Goal: Task Accomplishment & Management: Use online tool/utility

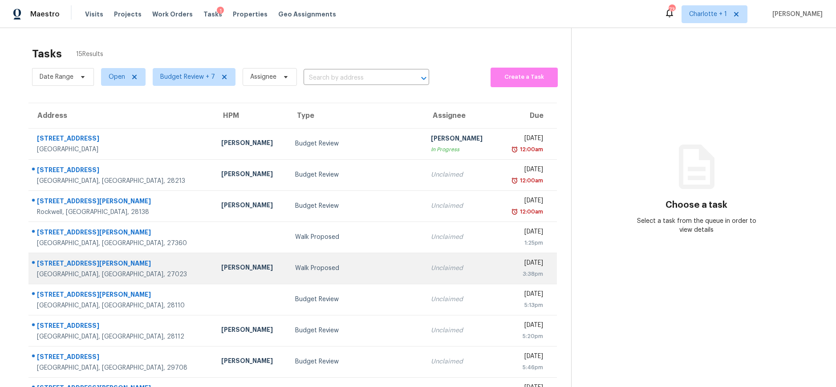
scroll to position [83, 0]
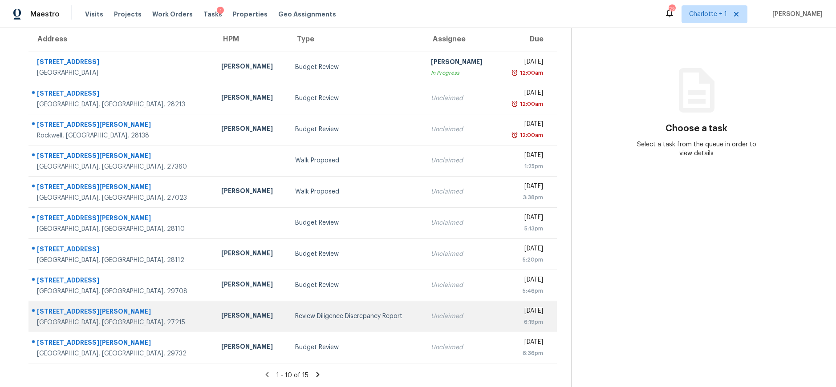
click at [221, 311] on div "[PERSON_NAME]" at bounding box center [251, 316] width 60 height 11
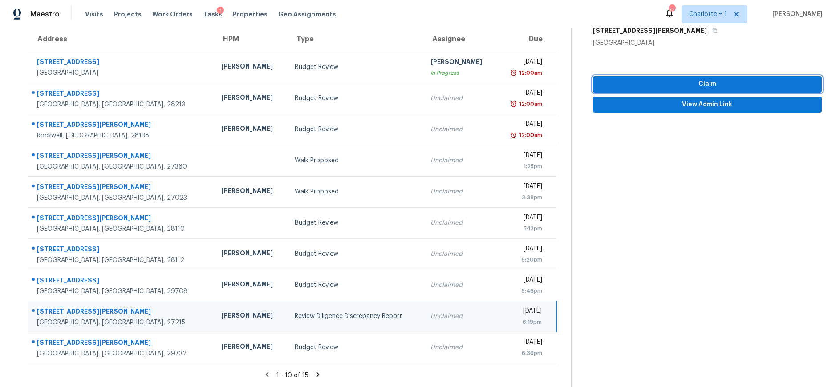
click at [645, 81] on span "Claim" at bounding box center [707, 84] width 215 height 11
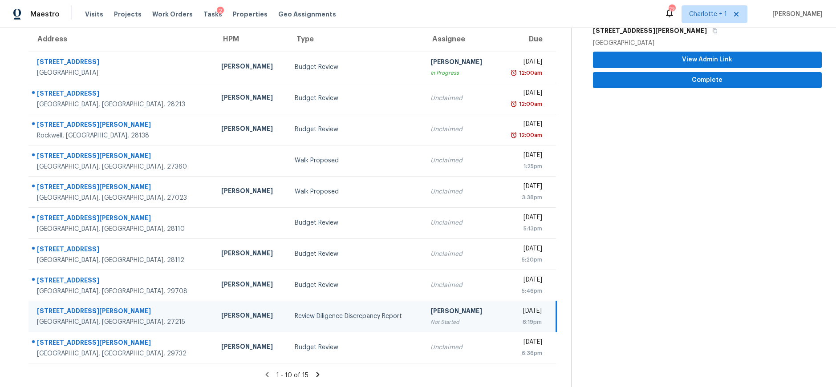
click at [364, 315] on td "Review Diligence Discrepancy Report" at bounding box center [356, 316] width 136 height 31
click at [669, 52] on button "View Admin Link" at bounding box center [707, 60] width 229 height 16
click at [717, 75] on span "Complete" at bounding box center [707, 80] width 215 height 11
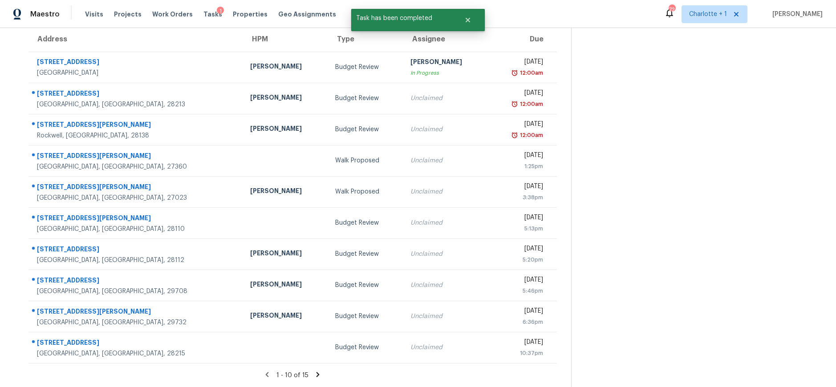
click at [308, 363] on section "Tasks 15 Results Date Range Open Budget Review + 7 Assignee ​ Create a Task Add…" at bounding box center [292, 177] width 557 height 422
click at [314, 371] on icon at bounding box center [318, 375] width 8 height 8
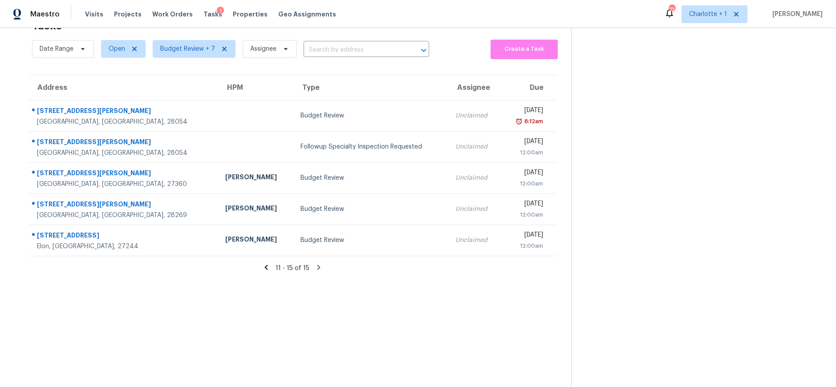
click at [265, 264] on icon at bounding box center [266, 268] width 8 height 8
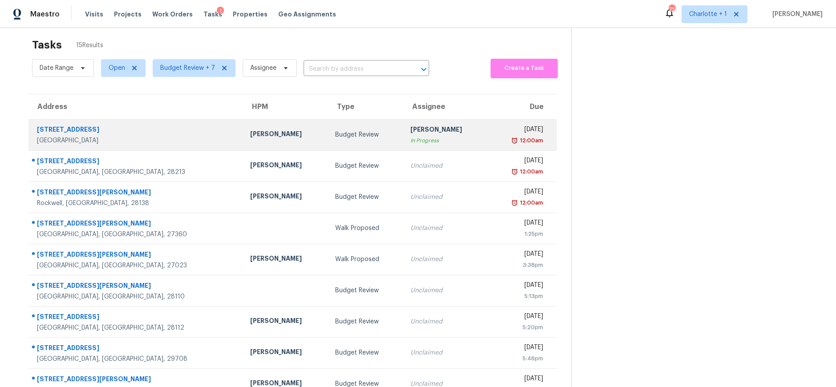
scroll to position [0, 0]
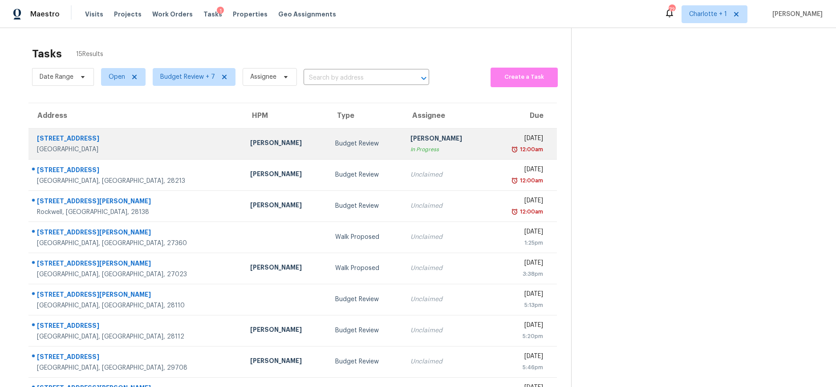
click at [140, 146] on div "[GEOGRAPHIC_DATA]" at bounding box center [136, 149] width 199 height 9
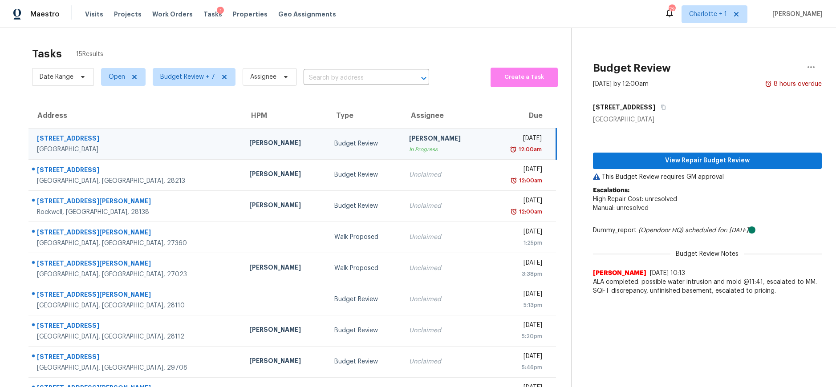
click at [256, 144] on div "[PERSON_NAME]" at bounding box center [284, 143] width 71 height 11
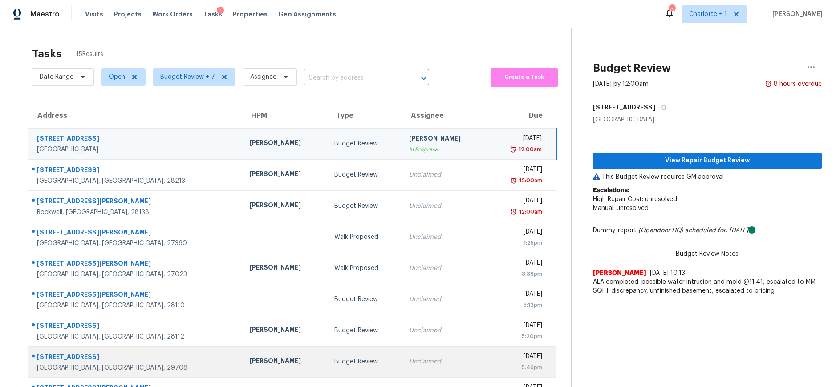
scroll to position [83, 0]
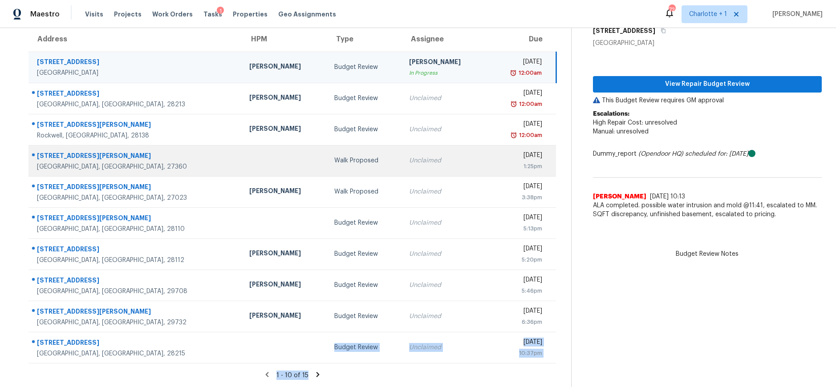
drag, startPoint x: 312, startPoint y: 365, endPoint x: 273, endPoint y: 142, distance: 226.8
click at [311, 325] on section "Tasks 15 Results Date Range Open Budget Review + 7 Assignee ​ Create a Task Add…" at bounding box center [292, 177] width 557 height 422
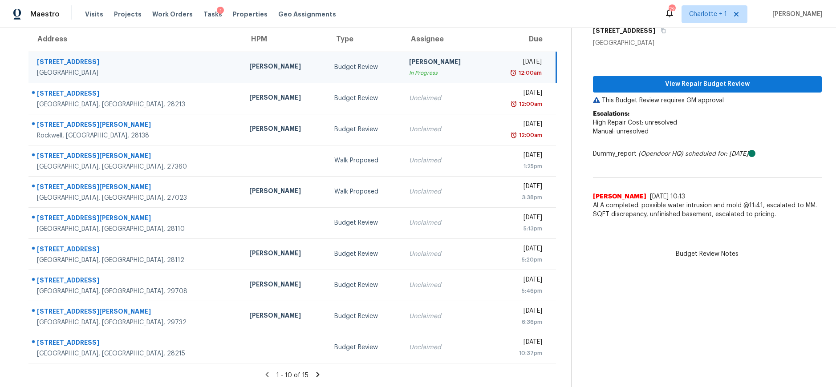
click at [242, 52] on td "[PERSON_NAME]" at bounding box center [284, 67] width 85 height 31
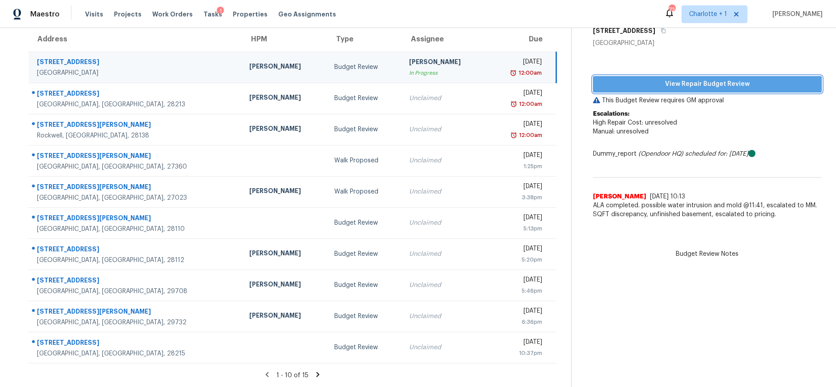
click at [690, 82] on span "View Repair Budget Review" at bounding box center [707, 84] width 215 height 11
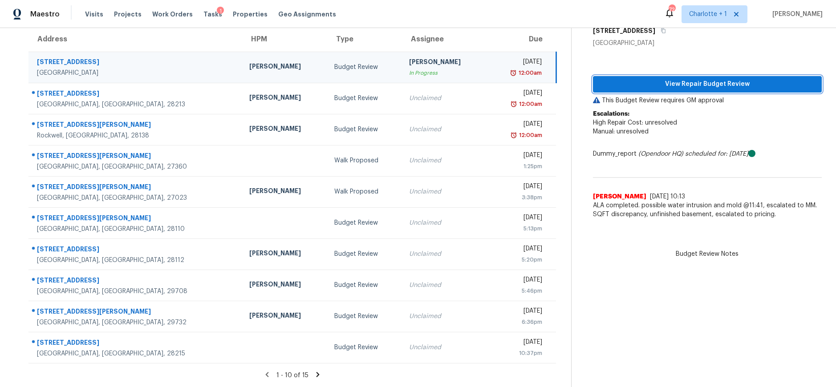
click at [734, 79] on span "View Repair Budget Review" at bounding box center [707, 84] width 215 height 11
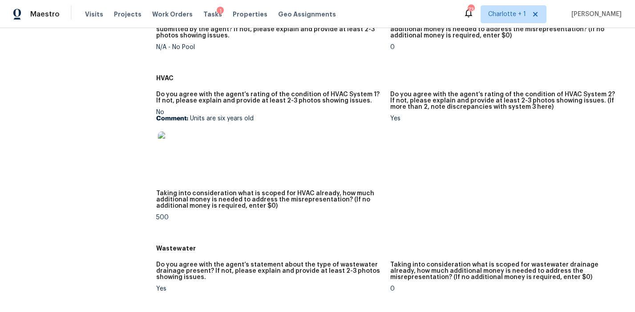
scroll to position [493, 0]
click at [166, 145] on img at bounding box center [172, 146] width 28 height 28
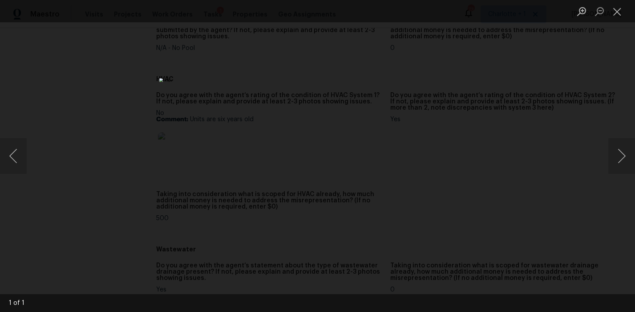
drag, startPoint x: 503, startPoint y: 67, endPoint x: 517, endPoint y: 61, distance: 14.9
click at [505, 66] on div "Lightbox" at bounding box center [317, 156] width 635 height 312
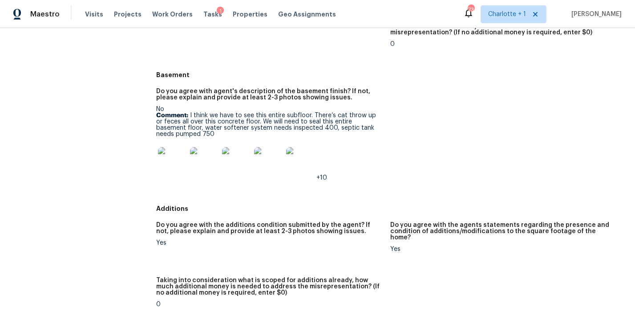
scroll to position [1026, 0]
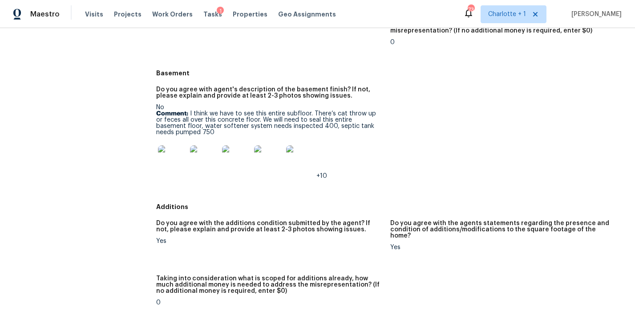
click at [168, 164] on img at bounding box center [172, 159] width 28 height 28
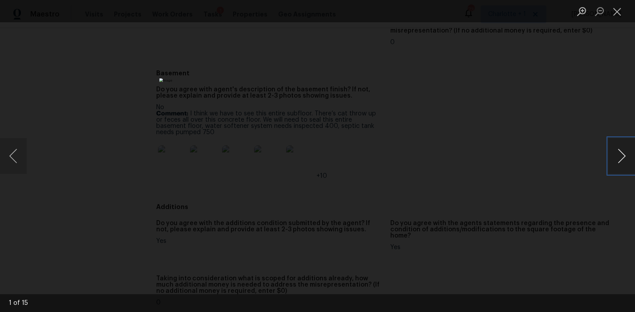
click at [612, 159] on button "Next image" at bounding box center [621, 156] width 27 height 36
click at [629, 158] on button "Next image" at bounding box center [621, 156] width 27 height 36
click at [628, 158] on button "Next image" at bounding box center [621, 156] width 27 height 36
click at [623, 149] on button "Next image" at bounding box center [621, 156] width 27 height 36
click at [621, 158] on button "Next image" at bounding box center [621, 156] width 27 height 36
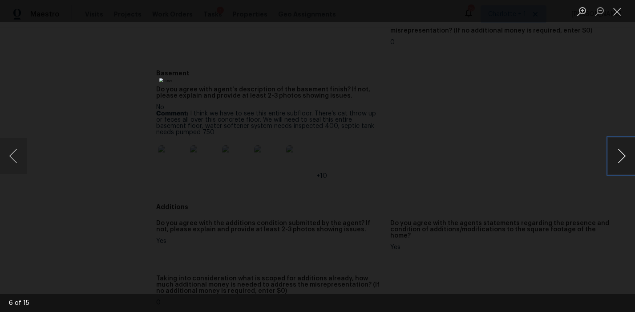
click at [621, 158] on button "Next image" at bounding box center [621, 156] width 27 height 36
click at [618, 163] on button "Next image" at bounding box center [621, 156] width 27 height 36
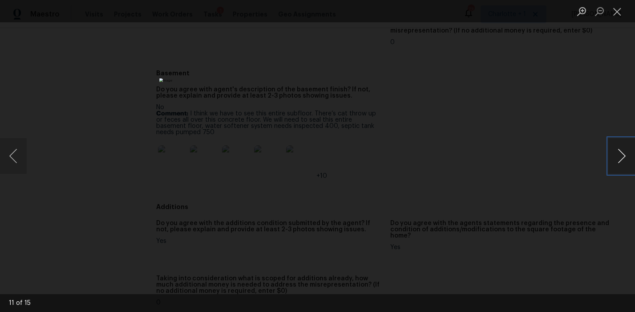
click at [618, 163] on button "Next image" at bounding box center [621, 156] width 27 height 36
click at [618, 154] on button "Next image" at bounding box center [621, 156] width 27 height 36
click at [493, 146] on div "Lightbox" at bounding box center [317, 156] width 635 height 312
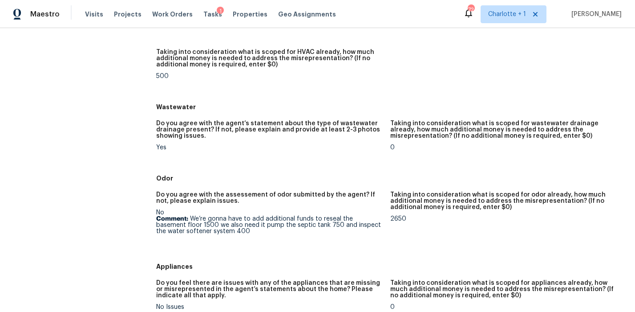
scroll to position [634, 0]
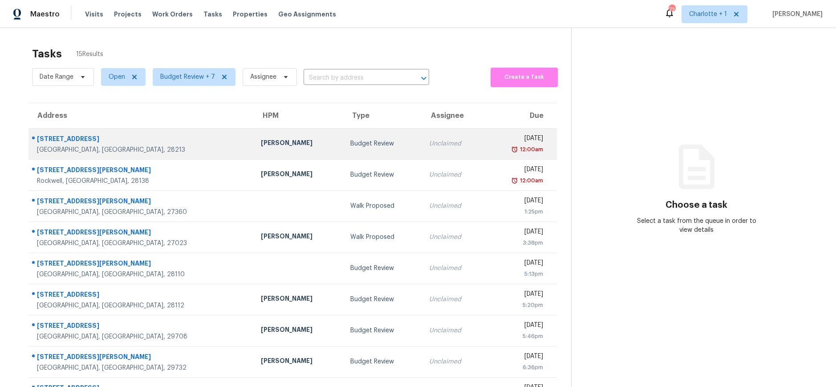
click at [261, 139] on div "[PERSON_NAME]" at bounding box center [298, 143] width 75 height 11
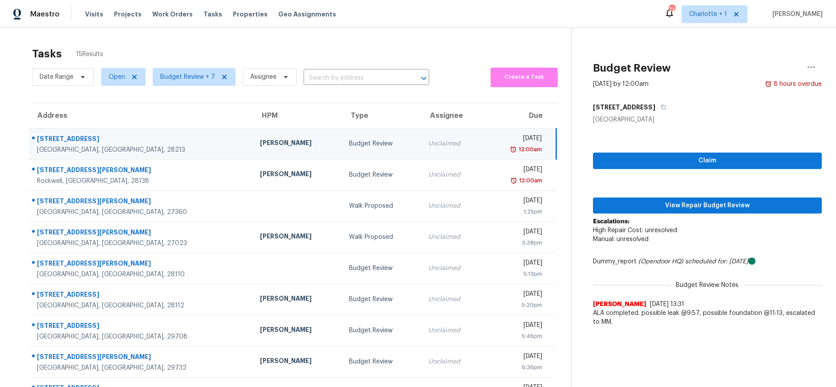
drag, startPoint x: 151, startPoint y: 140, endPoint x: 166, endPoint y: 142, distance: 15.6
click at [151, 140] on div "[STREET_ADDRESS]" at bounding box center [141, 139] width 209 height 11
click at [618, 191] on div "Claim View Repair Budget Review Escalations: High Repair Cost: unresolved Manua…" at bounding box center [707, 227] width 229 height 207
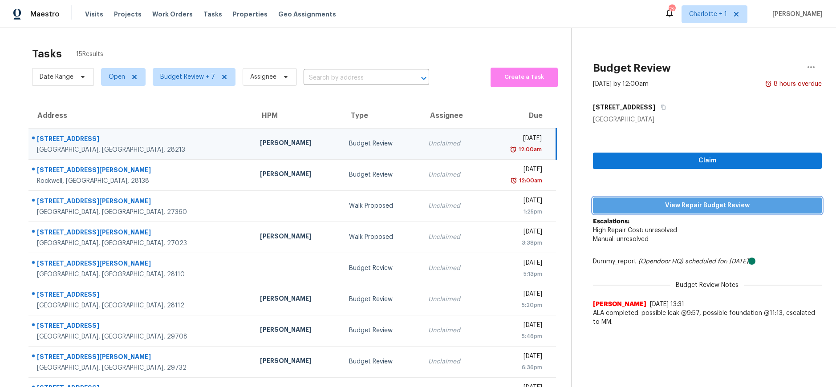
click at [619, 207] on span "View Repair Budget Review" at bounding box center [707, 205] width 215 height 11
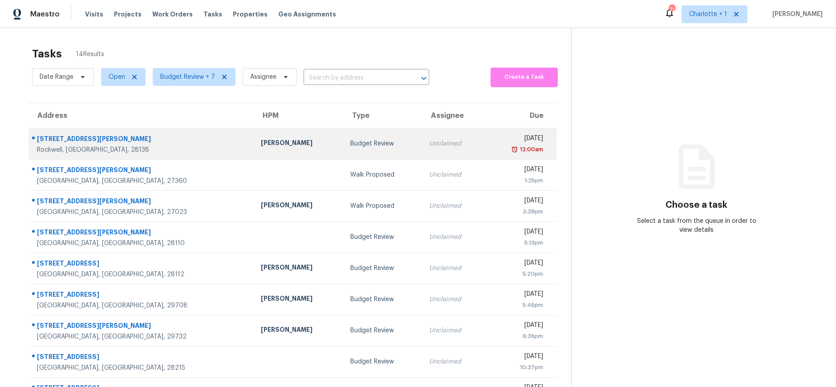
click at [254, 145] on td "[PERSON_NAME]" at bounding box center [298, 143] width 89 height 31
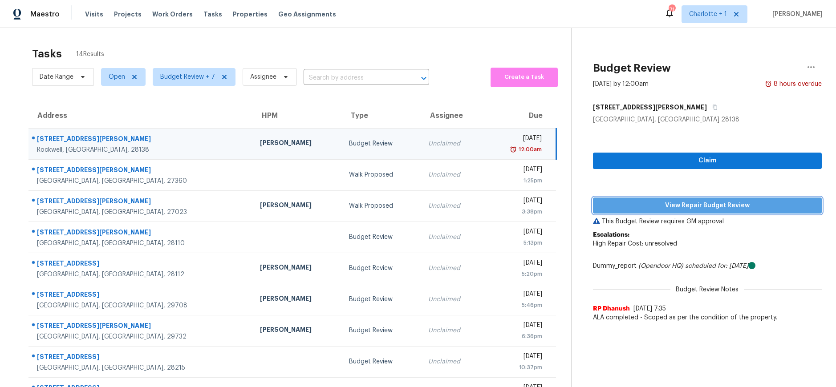
click at [674, 203] on span "View Repair Budget Review" at bounding box center [707, 205] width 215 height 11
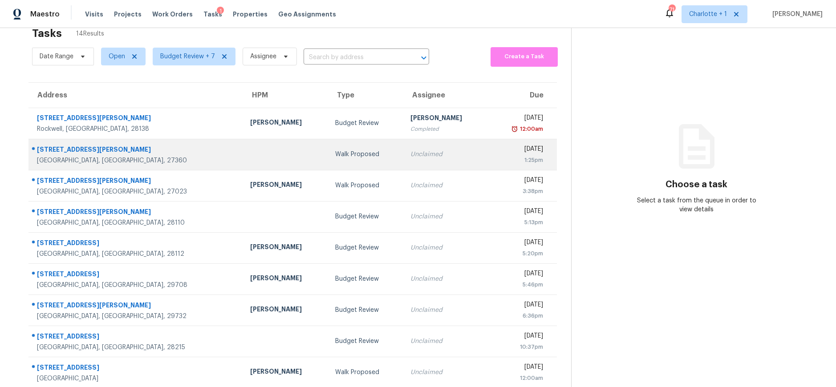
scroll to position [22, 0]
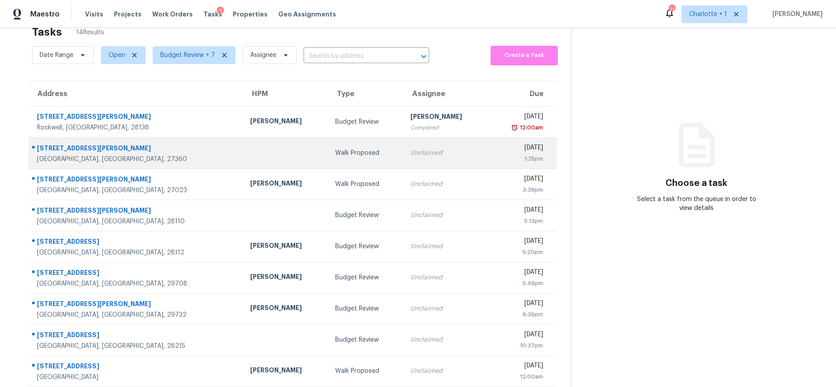
click at [153, 151] on div "[STREET_ADDRESS][PERSON_NAME]" at bounding box center [136, 149] width 199 height 11
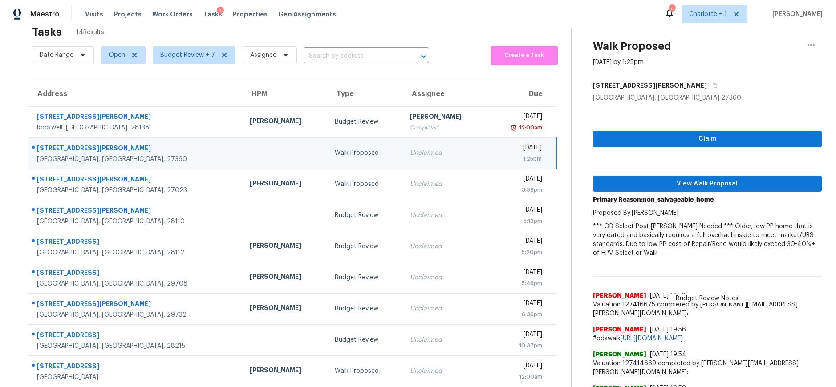
click at [495, 151] on div "[DATE]" at bounding box center [518, 148] width 47 height 11
click at [806, 46] on icon "button" at bounding box center [811, 45] width 11 height 11
click at [732, 47] on div "Cancel this task" at bounding box center [753, 47] width 69 height 9
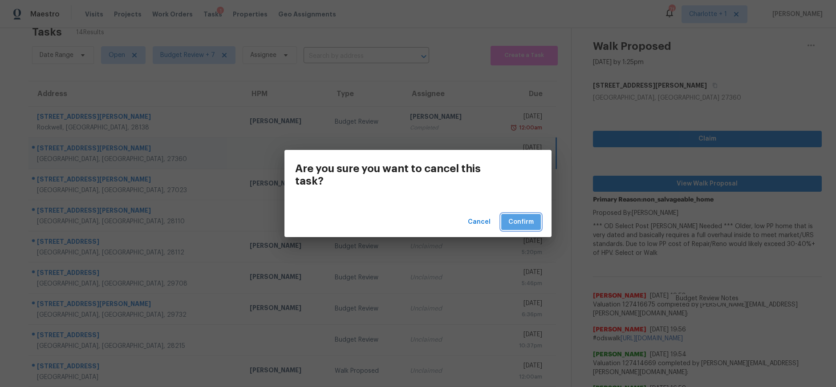
click at [523, 225] on span "Confirm" at bounding box center [520, 222] width 25 height 11
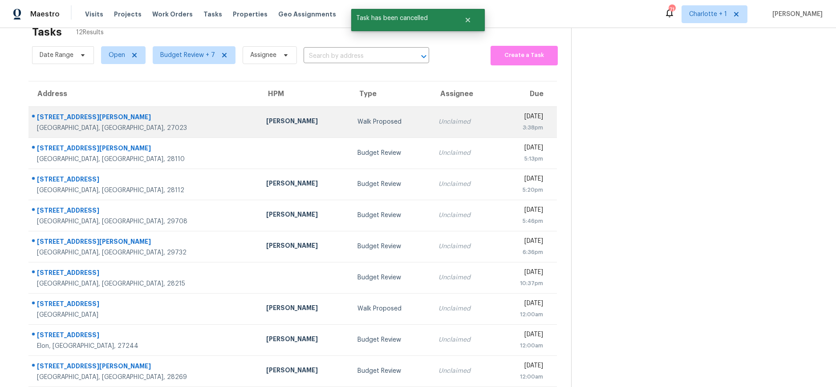
click at [266, 119] on div "[PERSON_NAME]" at bounding box center [304, 122] width 77 height 11
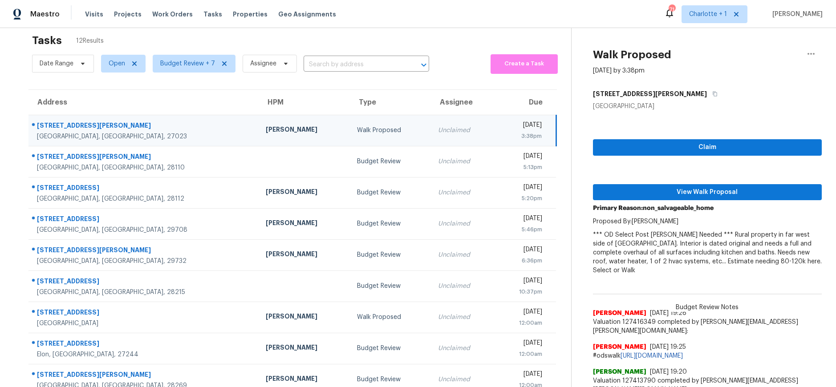
scroll to position [0, 0]
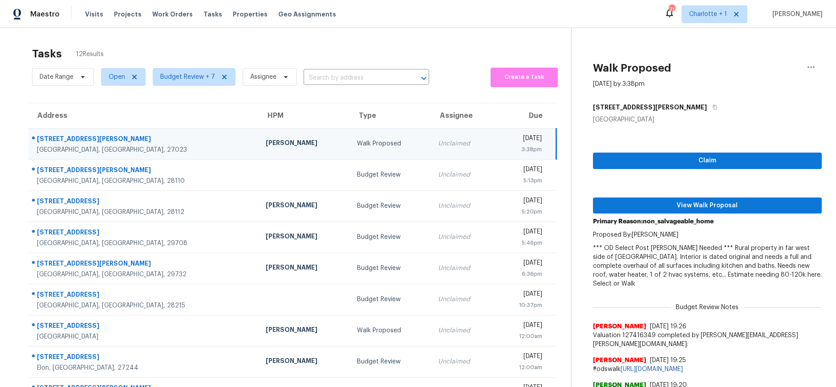
click at [431, 138] on td "Unclaimed" at bounding box center [463, 143] width 64 height 31
click at [806, 69] on icon "button" at bounding box center [811, 67] width 11 height 11
click at [743, 69] on div "Cancel this task" at bounding box center [753, 69] width 69 height 9
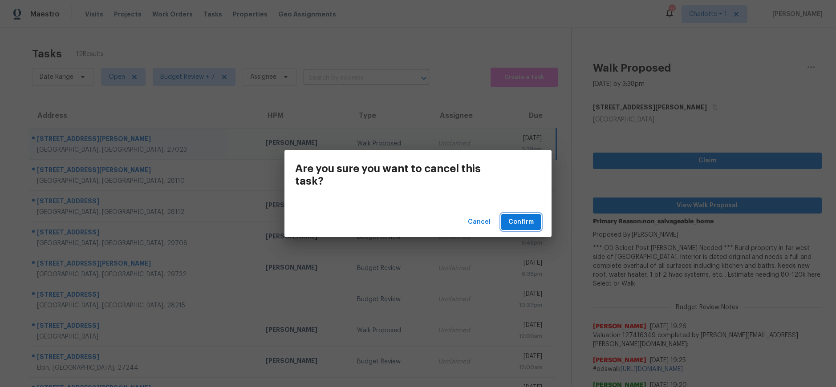
click at [520, 217] on span "Confirm" at bounding box center [520, 222] width 25 height 11
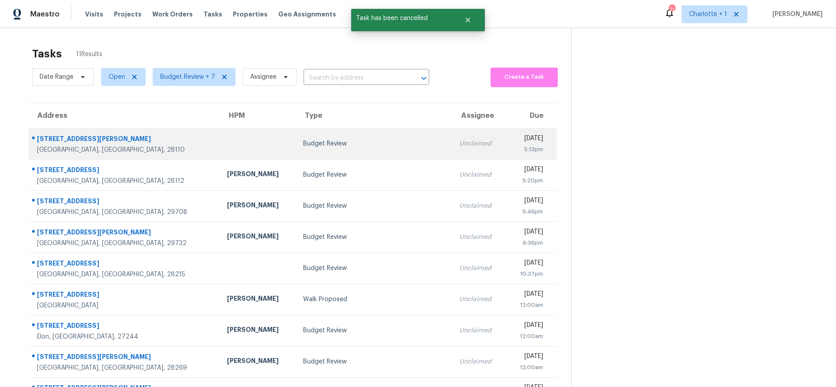
click at [296, 158] on td "Budget Review" at bounding box center [374, 143] width 157 height 31
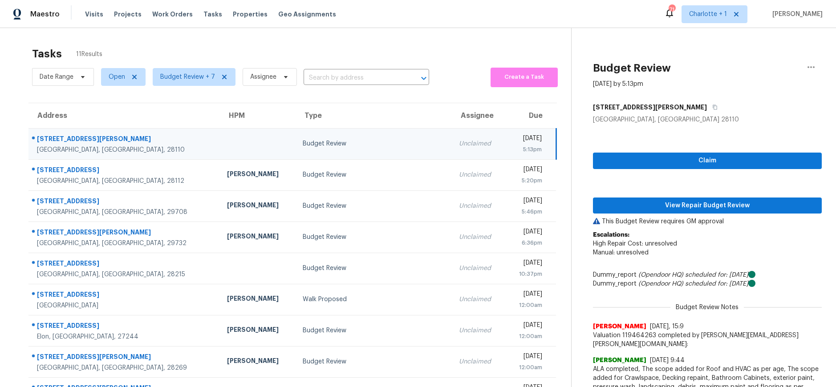
click at [333, 144] on div "Budget Review" at bounding box center [374, 143] width 142 height 9
click at [360, 45] on div "Tasks 11 Results" at bounding box center [301, 53] width 539 height 23
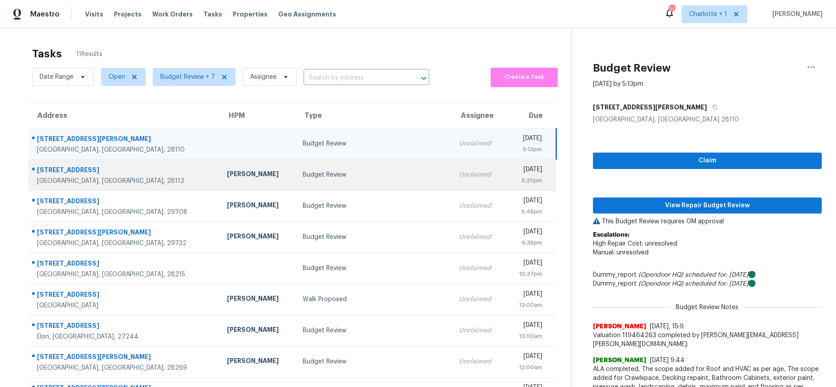
scroll to position [83, 0]
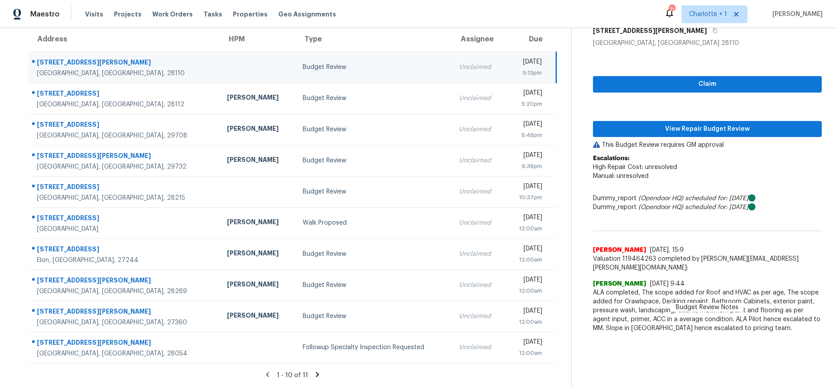
click at [316, 372] on icon at bounding box center [317, 374] width 3 height 5
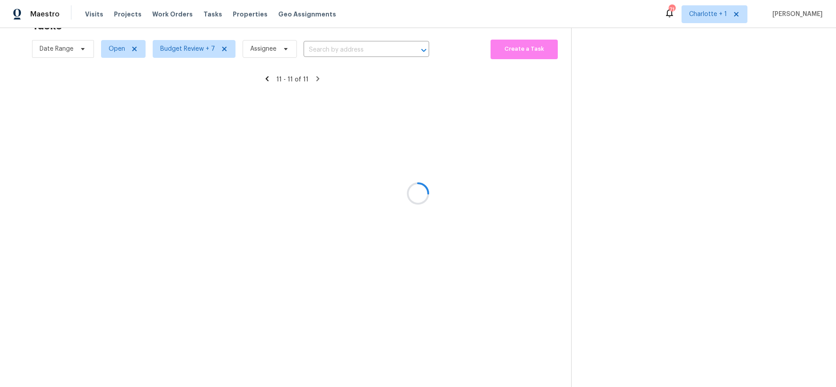
scroll to position [35, 0]
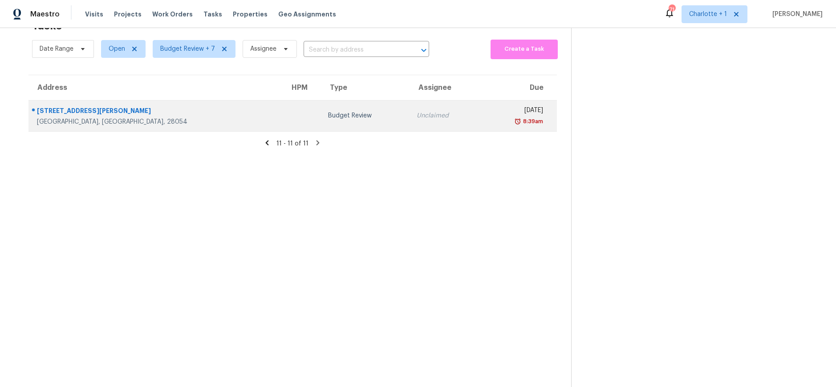
click at [283, 114] on td at bounding box center [302, 115] width 38 height 31
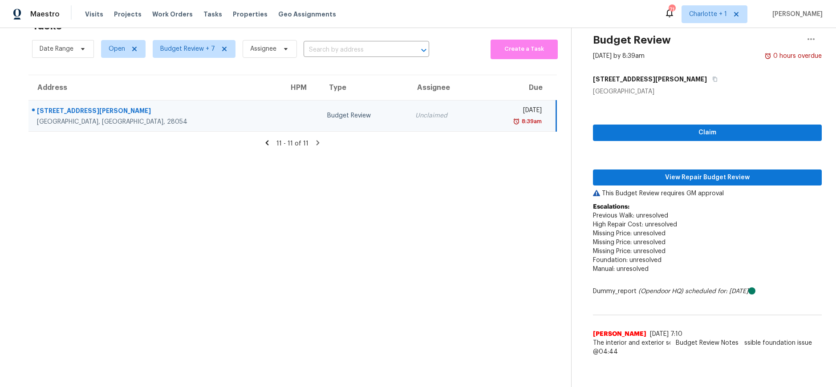
click at [655, 159] on div "Claim View Repair Budget Review This Budget Review requires GM approval Escalat…" at bounding box center [707, 228] width 229 height 265
drag, startPoint x: 652, startPoint y: 175, endPoint x: 643, endPoint y: 175, distance: 8.5
click at [652, 175] on span "View Repair Budget Review" at bounding box center [707, 177] width 215 height 11
